Goal: Task Accomplishment & Management: Complete application form

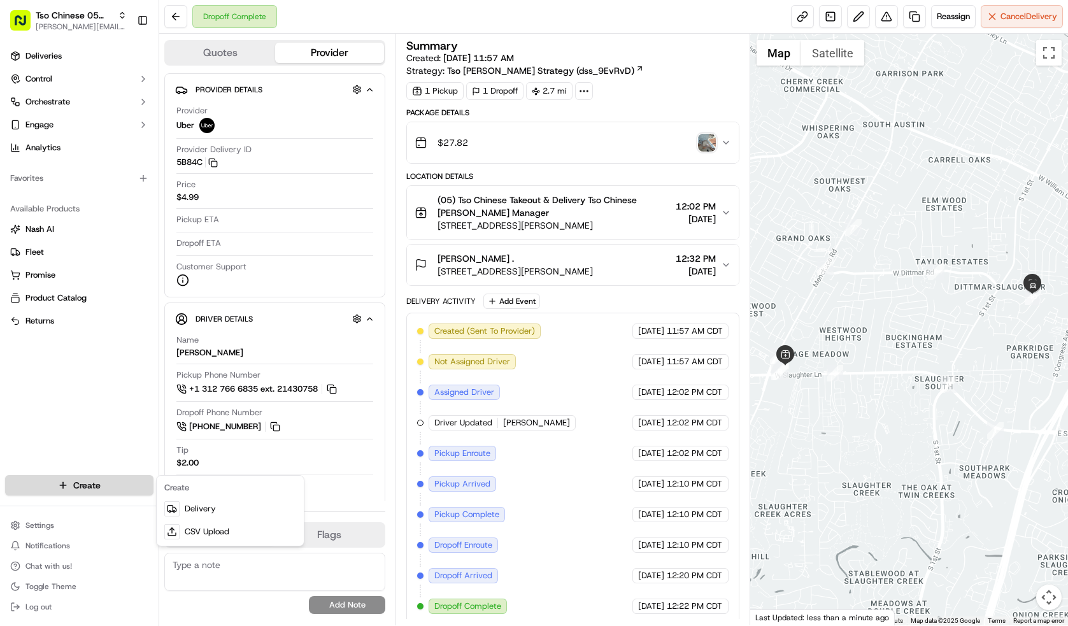
click at [127, 489] on html "Tso Chinese 05 Menchaca [EMAIL_ADDRESS][DOMAIN_NAME] Toggle Sidebar Deliveries …" at bounding box center [534, 313] width 1068 height 626
click at [214, 516] on link "Delivery" at bounding box center [230, 508] width 142 height 23
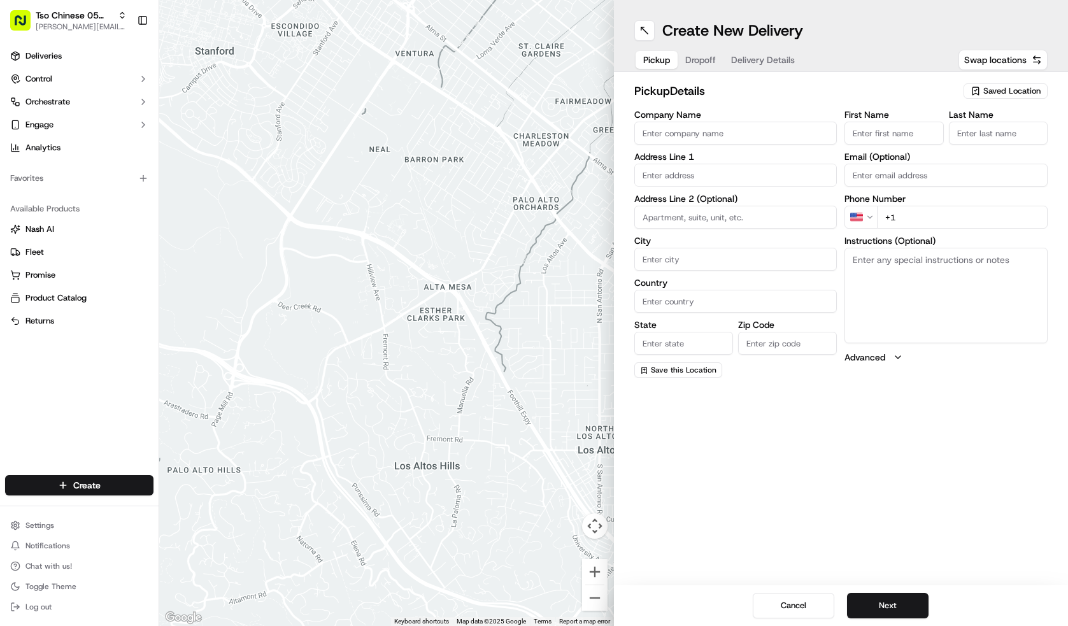
click at [1015, 94] on span "Saved Location" at bounding box center [1011, 90] width 57 height 11
click at [979, 138] on span "(05) Tso Chinese Takeout & Delivery (05)" at bounding box center [983, 138] width 157 height 11
type input "(05) Tso Chinese Takeout & Delivery"
type input "[STREET_ADDRESS][PERSON_NAME]"
type input "Ste 100"
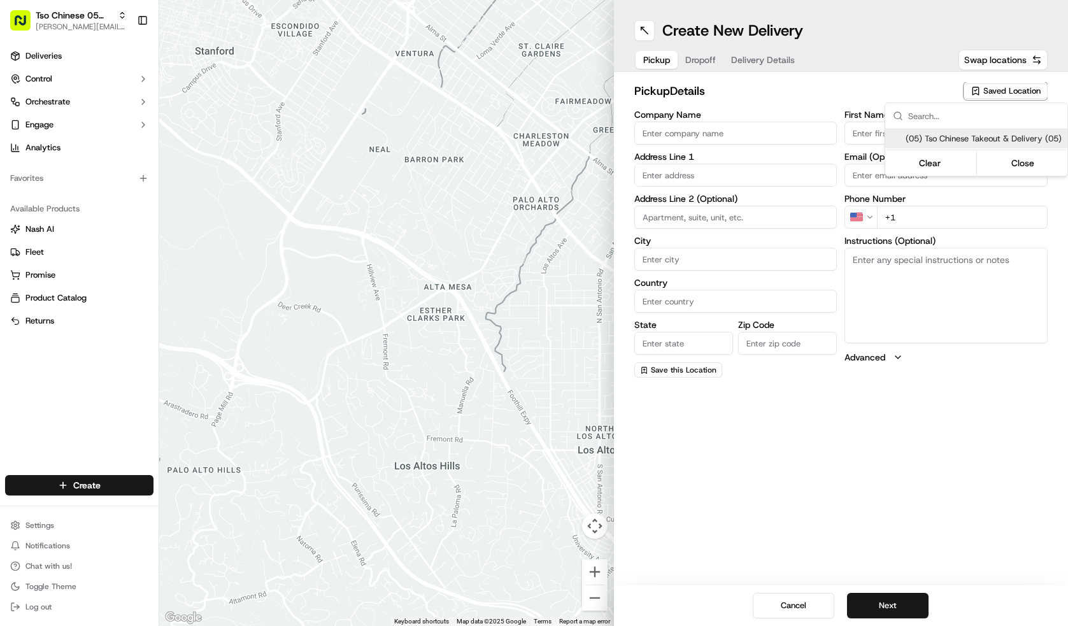
type input "Austin"
type input "US"
type input "[GEOGRAPHIC_DATA]"
type input "78748"
type input "Tso Chinese"
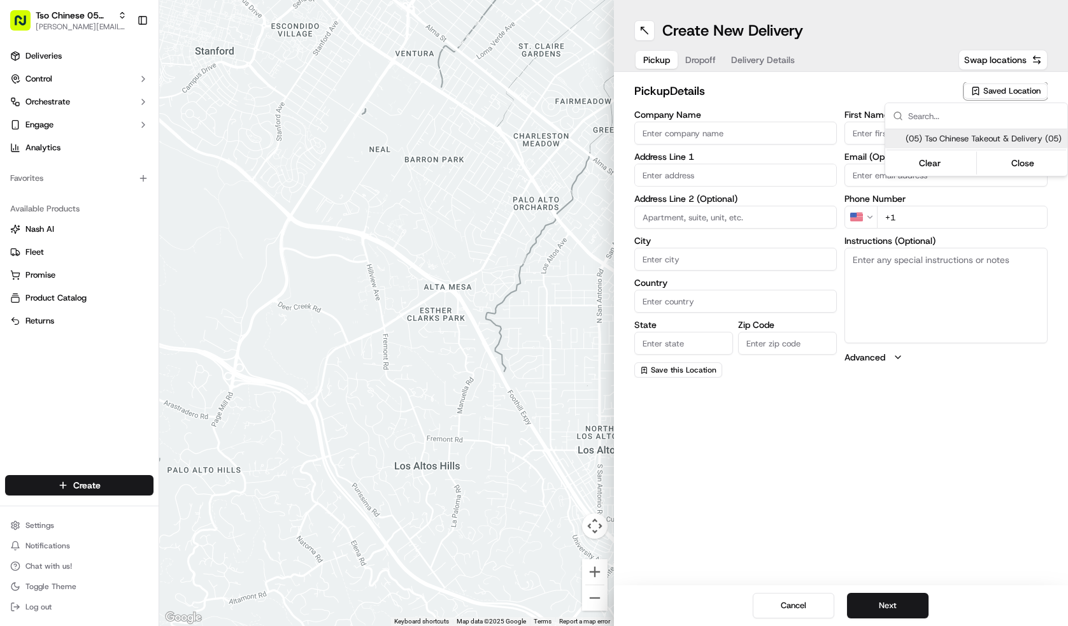
type input "[PERSON_NAME] Manager"
type input "[EMAIL_ADDRESS][DOMAIN_NAME]"
type input "[PHONE_NUMBER]"
type textarea "Submit a picture displaying address & food as Proof of Delivery. Envía una foto…"
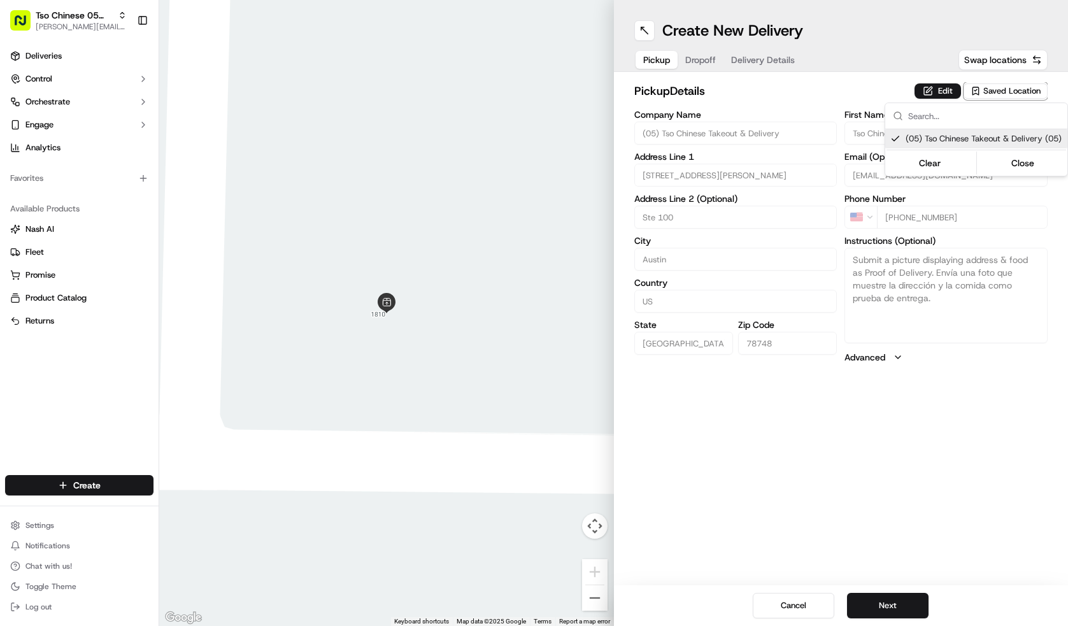
click at [705, 81] on html "Tso Chinese 05 Menchaca [EMAIL_ADDRESS][DOMAIN_NAME] Toggle Sidebar Deliveries …" at bounding box center [534, 313] width 1068 height 626
click at [697, 57] on button "Dropoff" at bounding box center [700, 60] width 46 height 18
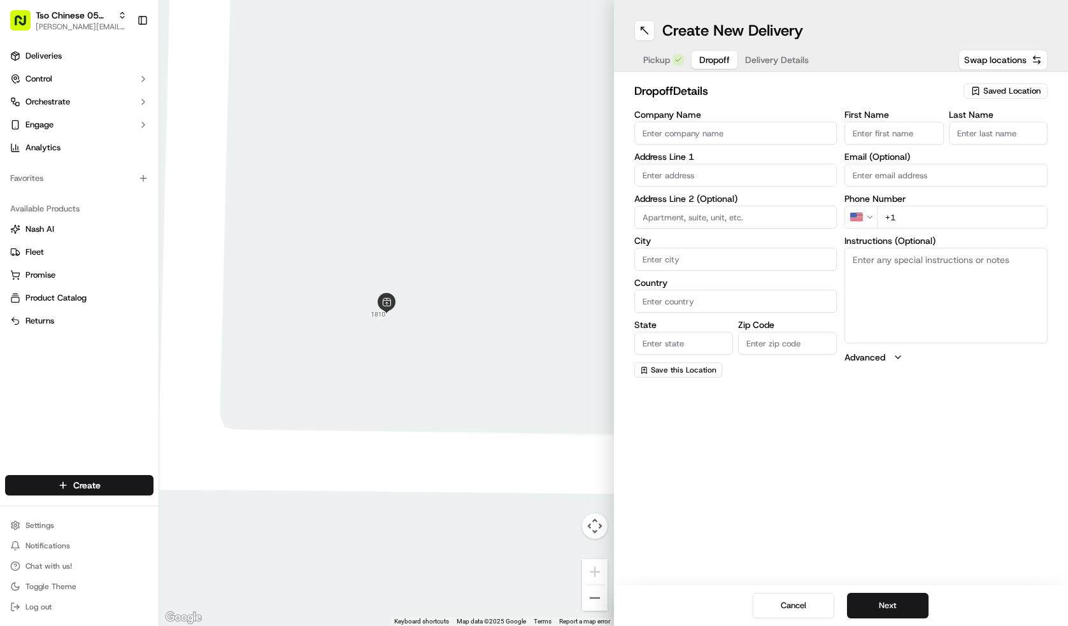
click at [716, 176] on input "text" at bounding box center [735, 175] width 203 height 23
click at [777, 59] on span "Delivery Details" at bounding box center [777, 59] width 64 height 13
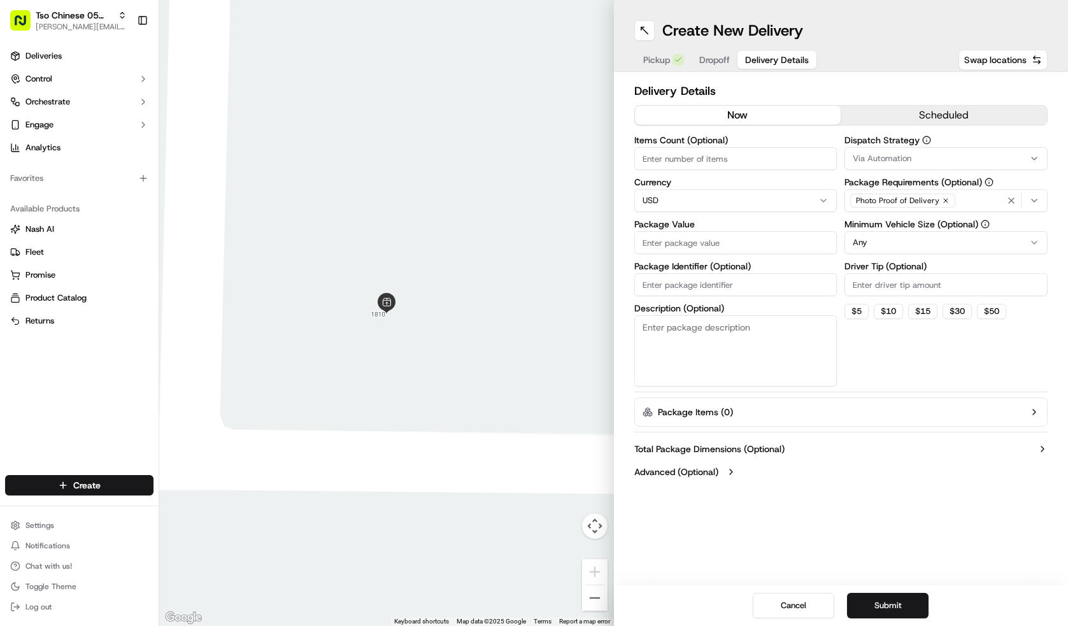
click at [777, 59] on span "Delivery Details" at bounding box center [777, 59] width 64 height 13
click at [742, 283] on input "Package Identifier (Optional)" at bounding box center [735, 284] width 203 height 23
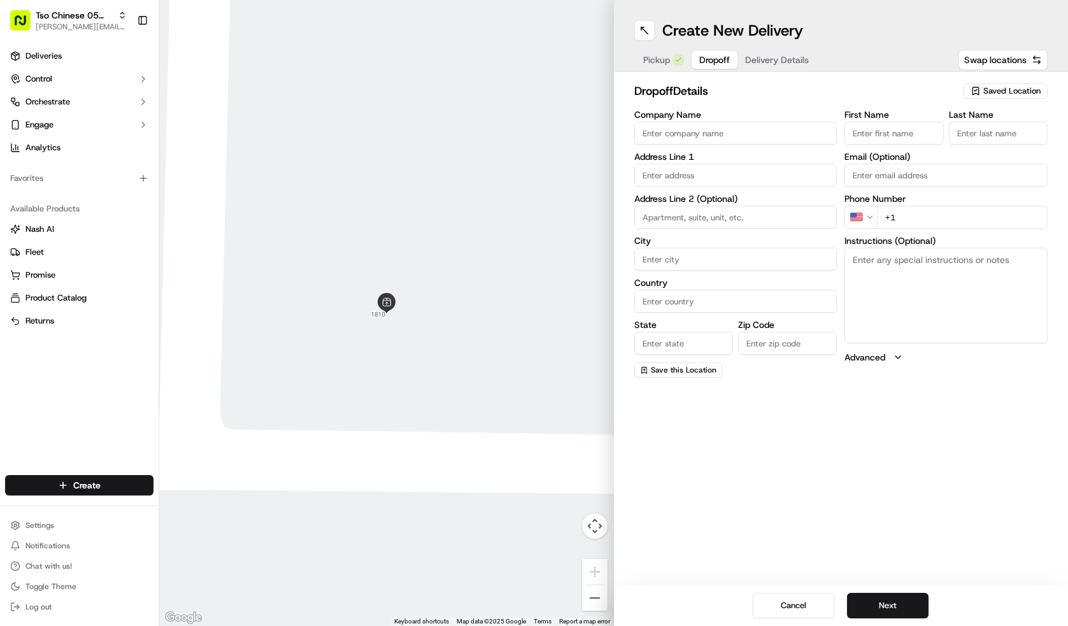
click at [715, 55] on span "Dropoff" at bounding box center [714, 59] width 31 height 13
click at [921, 215] on input "+1" at bounding box center [962, 217] width 171 height 23
paste input "[PHONE_NUMBER]"
type input "[PHONE_NUMBER]"
click at [894, 136] on input "First Name" at bounding box center [893, 133] width 99 height 23
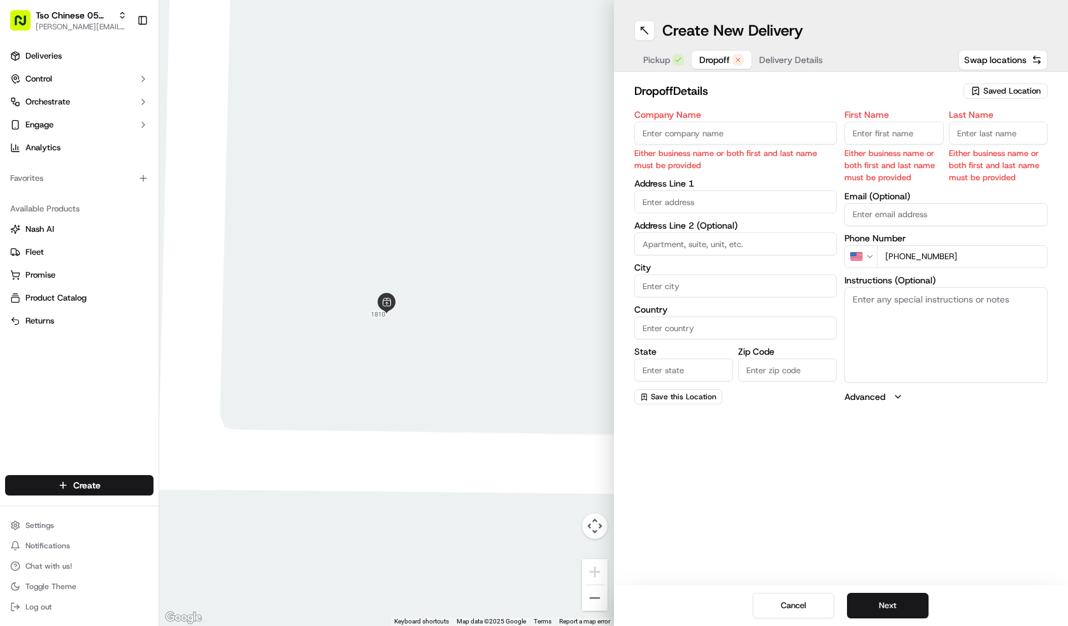
paste input "[PERSON_NAME]"
type input "[PERSON_NAME]"
click at [988, 140] on input "Last Name" at bounding box center [998, 133] width 99 height 23
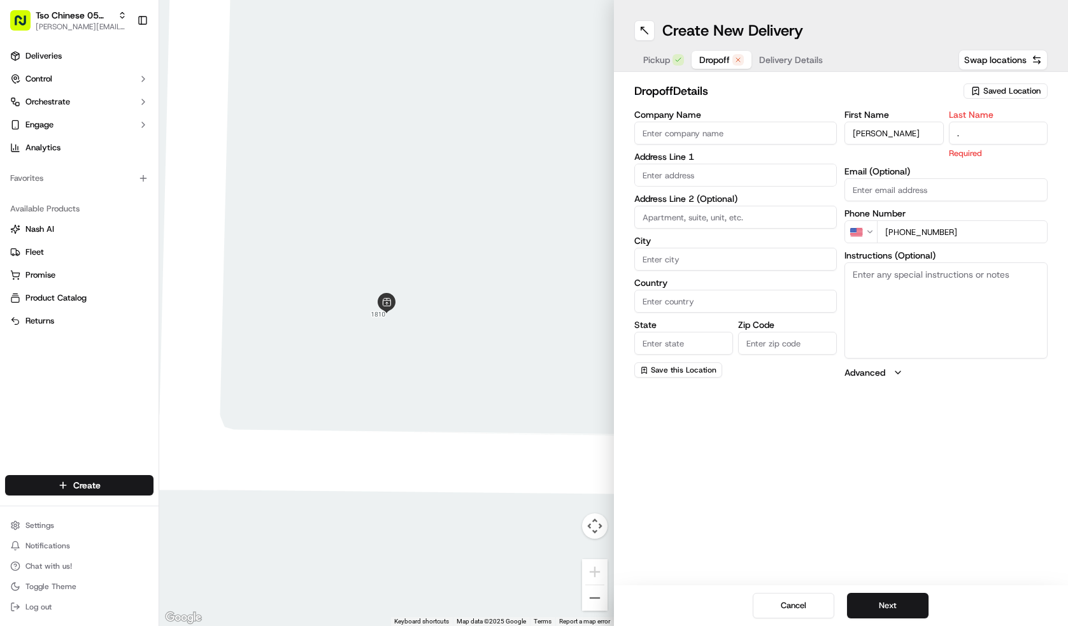
type input "."
click at [714, 171] on input "text" at bounding box center [735, 175] width 203 height 23
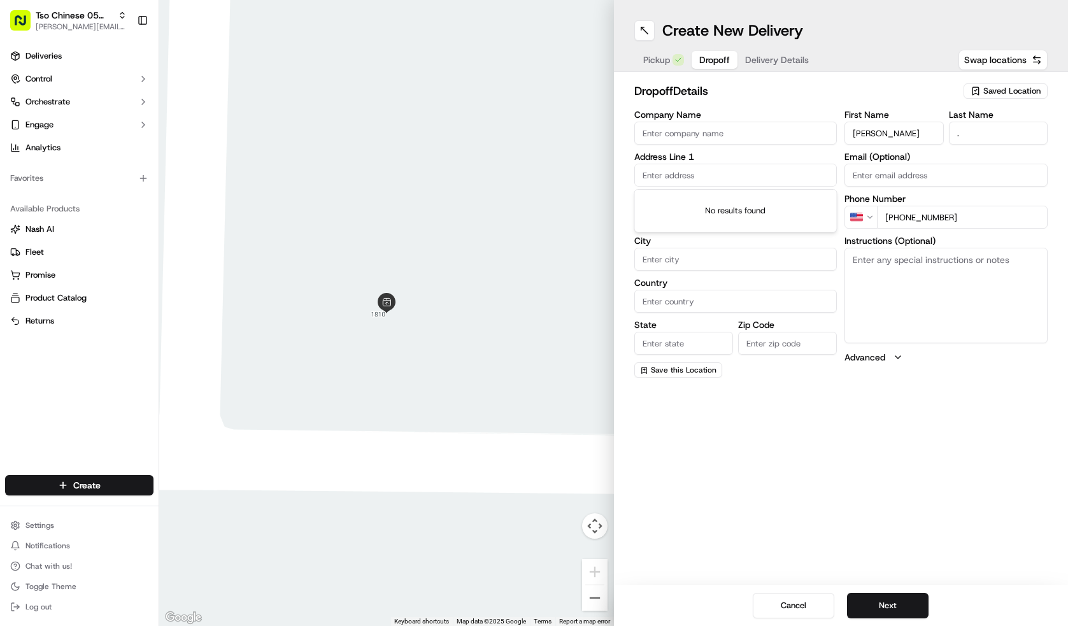
click at [725, 169] on input "text" at bounding box center [735, 175] width 203 height 23
paste input "[STREET_ADDRESS][PERSON_NAME]"
click at [753, 202] on div "[STREET_ADDRESS][PERSON_NAME]" at bounding box center [735, 201] width 197 height 19
type input "[STREET_ADDRESS][PERSON_NAME]"
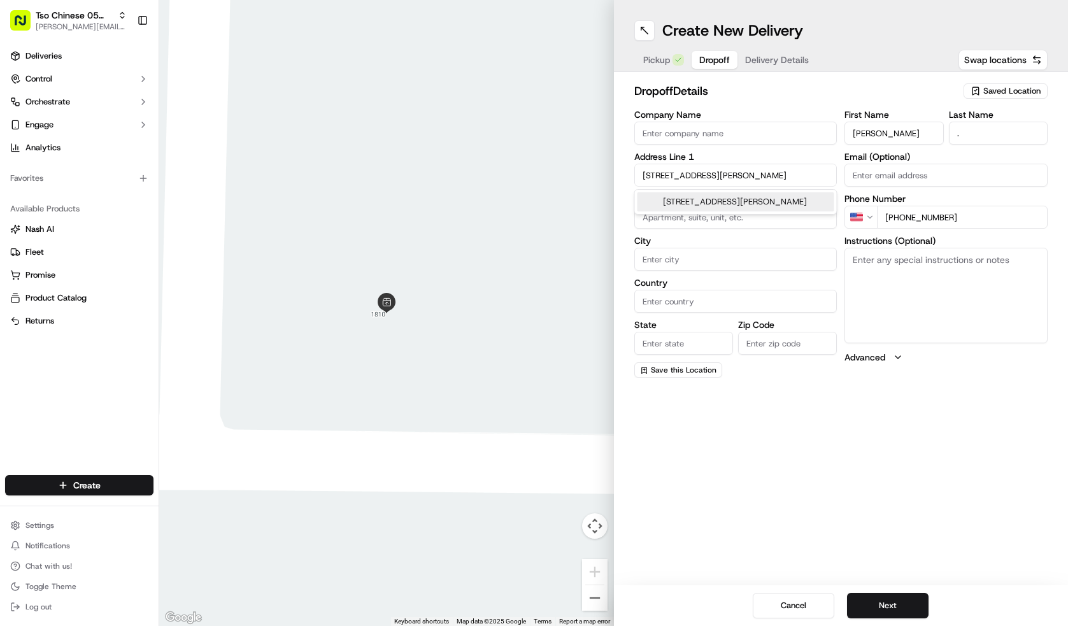
type input "Austin"
type input "[GEOGRAPHIC_DATA]"
type input "78749"
type input "[STREET_ADDRESS][PERSON_NAME]"
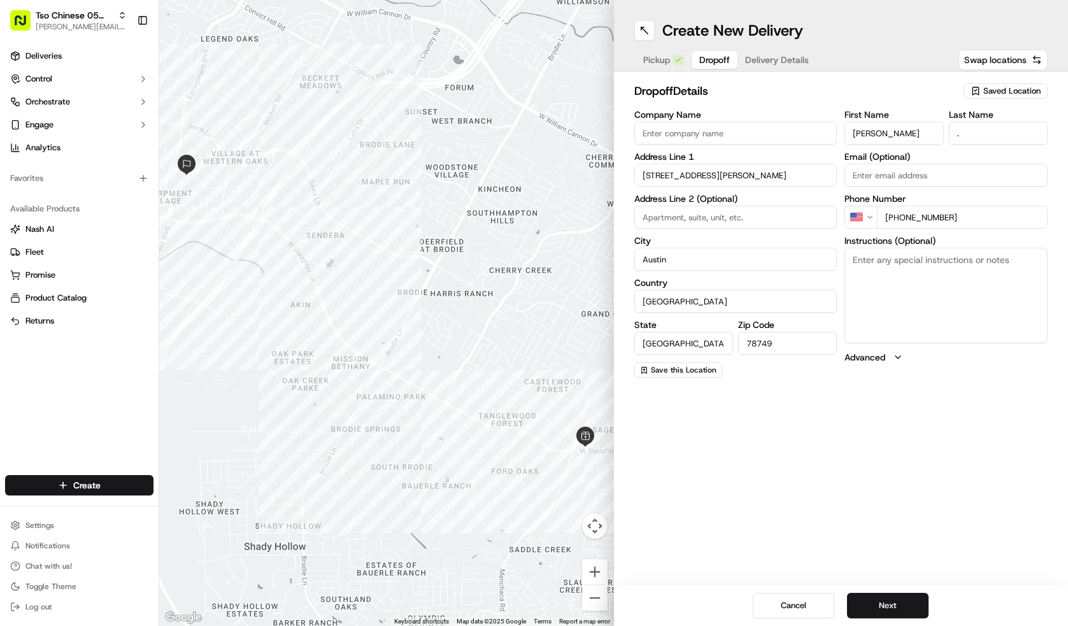
click at [746, 71] on div "Pickup Dropoff Delivery Details" at bounding box center [725, 59] width 183 height 23
click at [763, 57] on span "Delivery Details" at bounding box center [777, 59] width 64 height 13
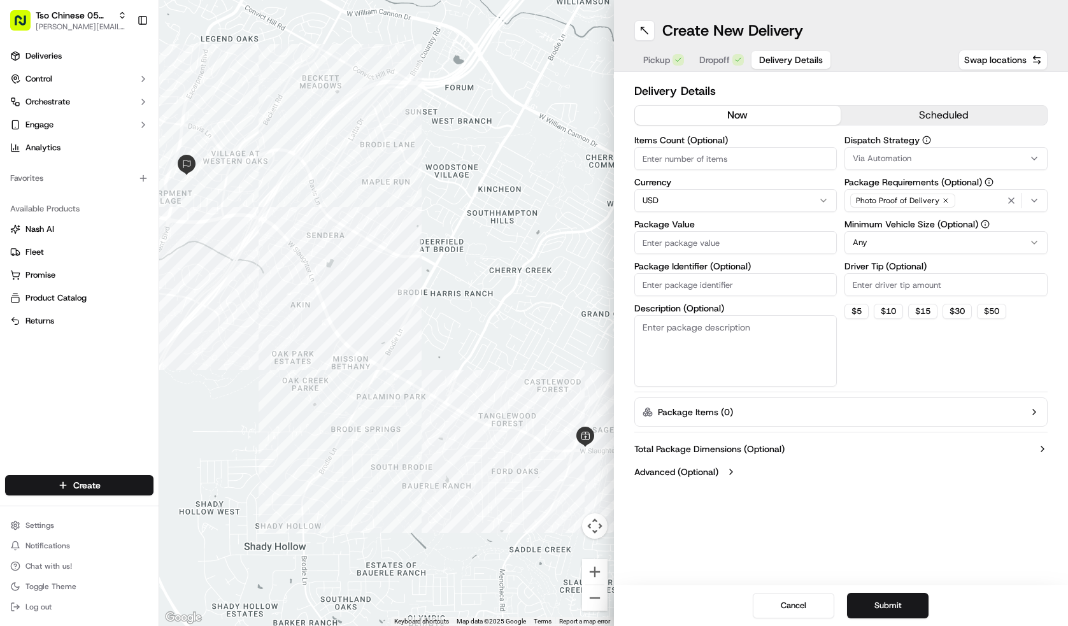
click at [866, 290] on input "Driver Tip (Optional)" at bounding box center [945, 284] width 203 height 23
type input "2.00"
click at [902, 150] on button "Via Automation" at bounding box center [945, 158] width 203 height 23
click at [924, 233] on span "Tso [PERSON_NAME] Strategy" at bounding box center [944, 227] width 157 height 11
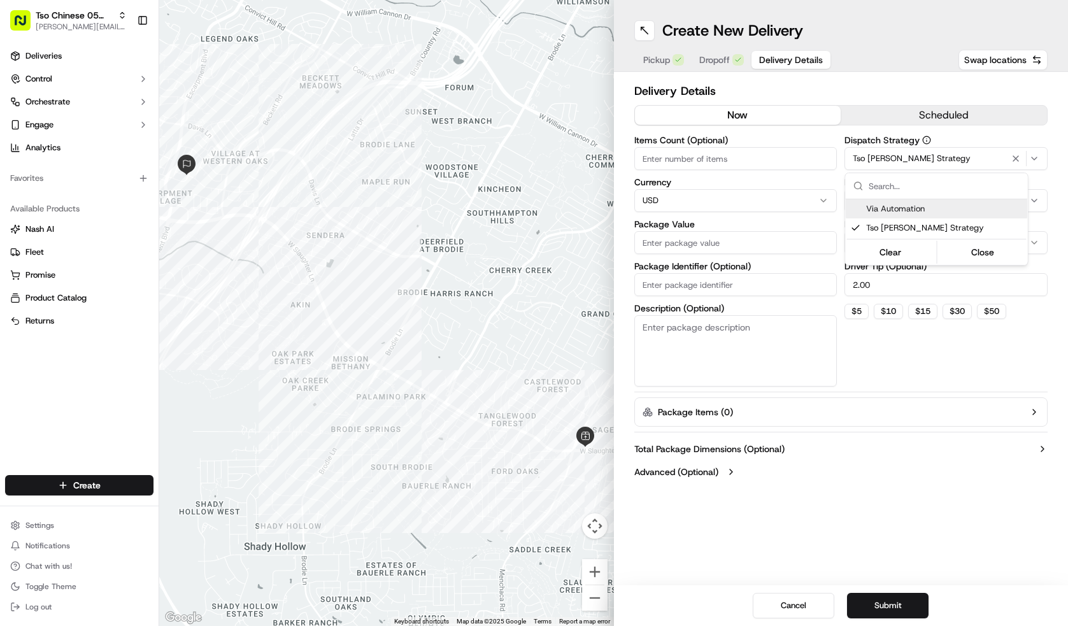
click at [713, 152] on html "Tso Chinese 05 Menchaca [EMAIL_ADDRESS][DOMAIN_NAME] Toggle Sidebar Deliveries …" at bounding box center [534, 313] width 1068 height 626
click at [713, 152] on input "Items Count (Optional)" at bounding box center [735, 158] width 203 height 23
type input "60.04"
click at [712, 226] on label "Package Value" at bounding box center [735, 224] width 203 height 9
click at [712, 231] on input "Package Value" at bounding box center [735, 242] width 203 height 23
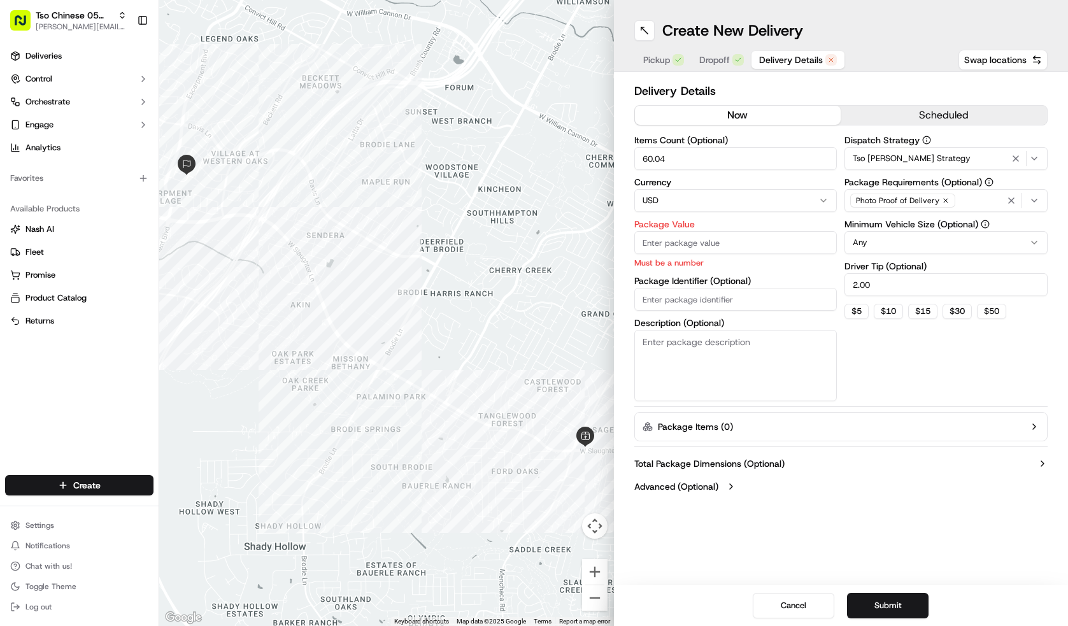
paste input "60.4"
type input "60.4"
click at [845, 373] on div "Dispatch Strategy Tso [PERSON_NAME] Strategy Package Requirements (Optional) Ph…" at bounding box center [945, 268] width 203 height 265
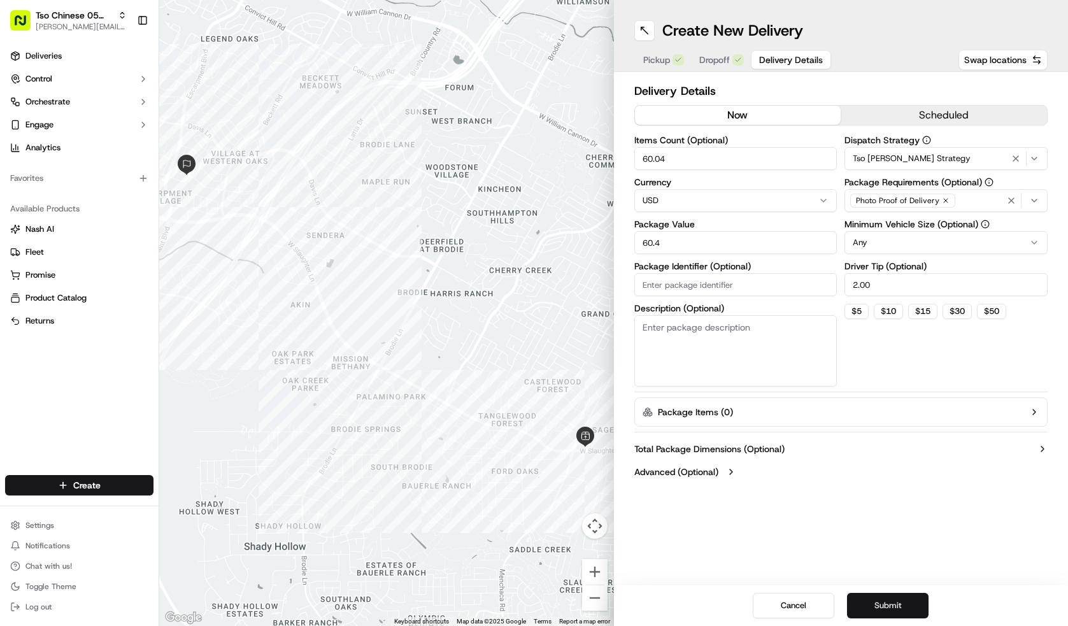
click at [902, 608] on button "Submit" at bounding box center [887, 605] width 81 height 25
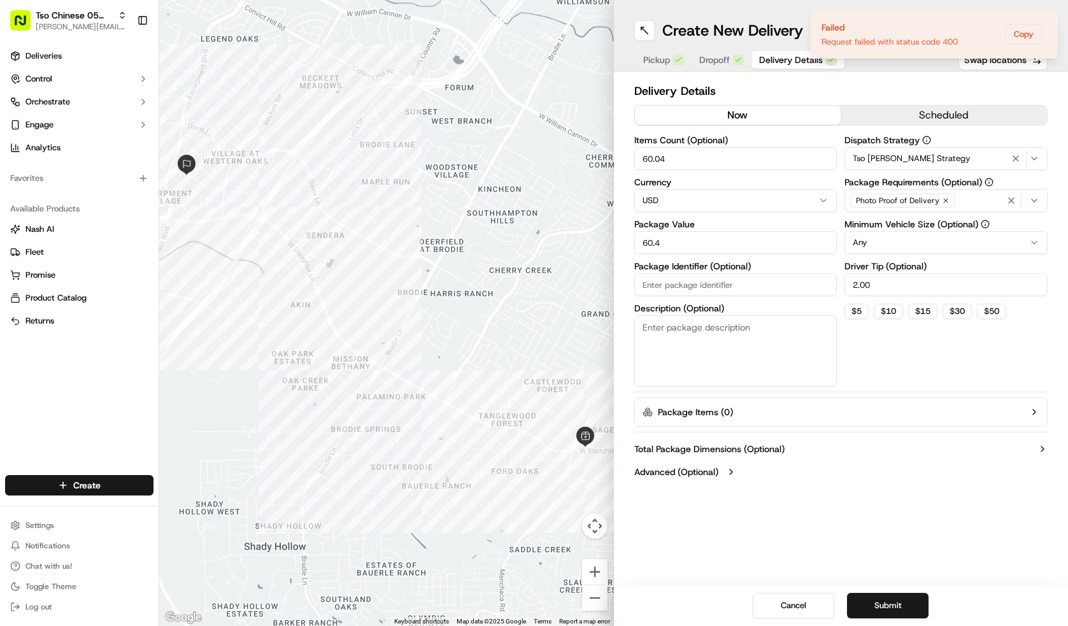
drag, startPoint x: 690, startPoint y: 155, endPoint x: 623, endPoint y: 155, distance: 67.5
click at [623, 155] on div "Delivery Details now scheduled Items Count (Optional) 60.04 Currency USD Packag…" at bounding box center [841, 282] width 455 height 421
type input "4"
click at [908, 351] on div "Dispatch Strategy Tso [PERSON_NAME] Strategy Package Requirements (Optional) Ph…" at bounding box center [945, 261] width 203 height 251
click at [900, 607] on button "Submit" at bounding box center [887, 605] width 81 height 25
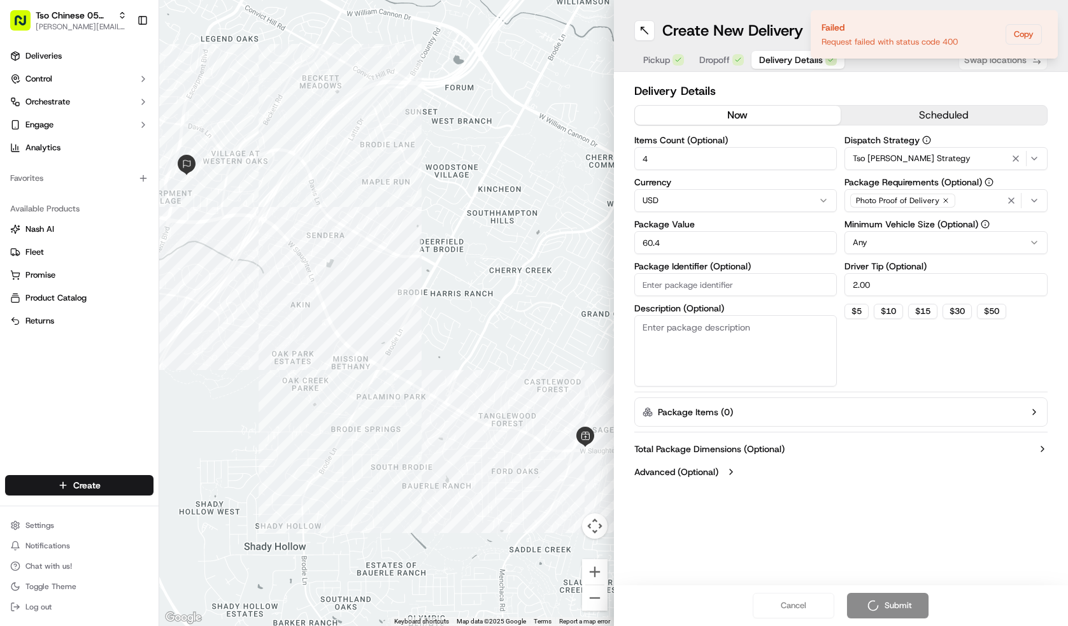
click at [709, 63] on span "Dropoff" at bounding box center [714, 59] width 31 height 13
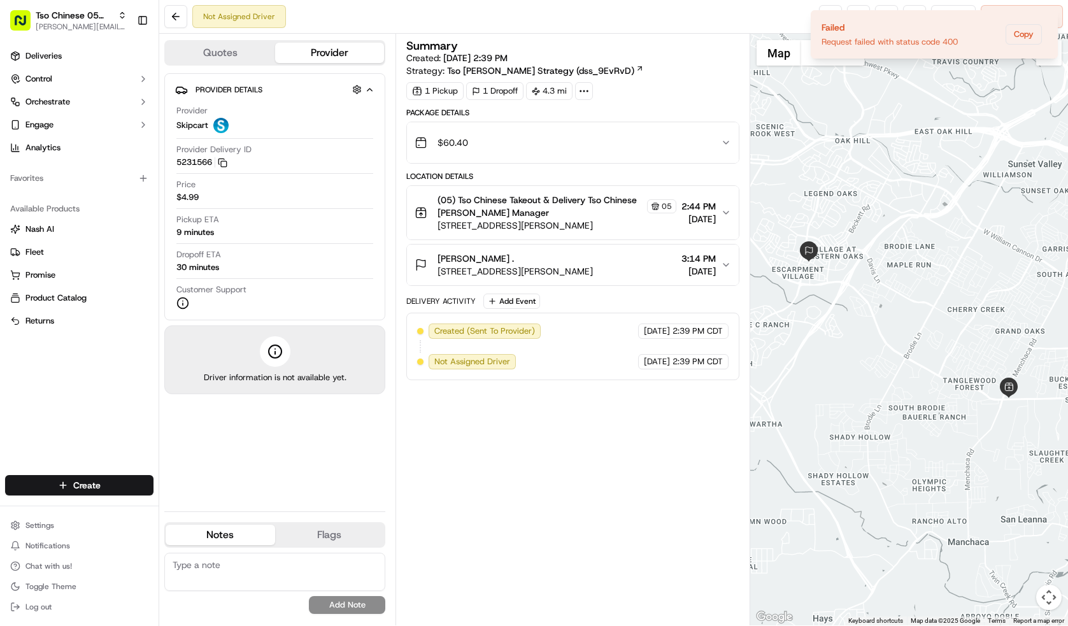
click at [650, 101] on div "Summary Created: [DATE] 2:39 PM Strategy: Tso [PERSON_NAME] Strategy (dss_9EvRv…" at bounding box center [572, 210] width 333 height 340
